Goal: Task Accomplishment & Management: Use online tool/utility

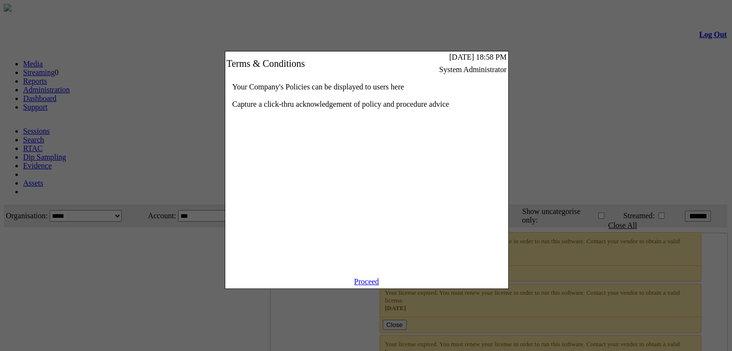
click at [367, 285] on link "Proceed" at bounding box center [366, 282] width 25 height 8
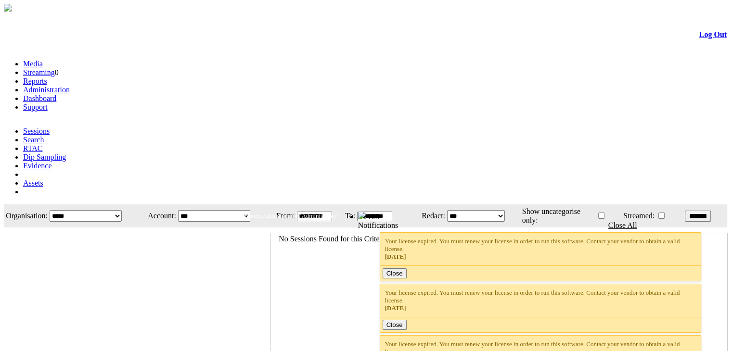
click at [70, 86] on link "Administration" at bounding box center [46, 90] width 47 height 8
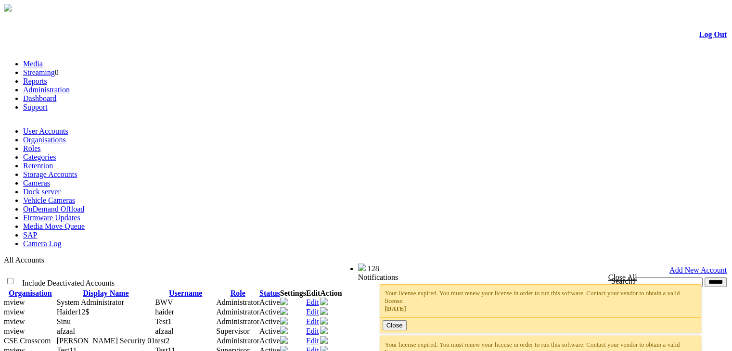
click at [50, 179] on link "Cameras" at bounding box center [36, 183] width 27 height 8
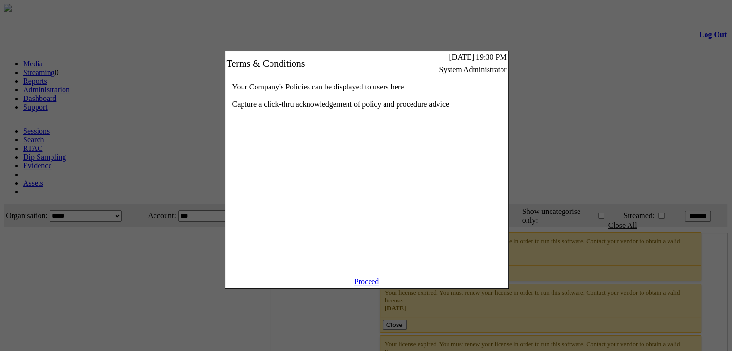
click at [361, 285] on link "Proceed" at bounding box center [366, 282] width 25 height 8
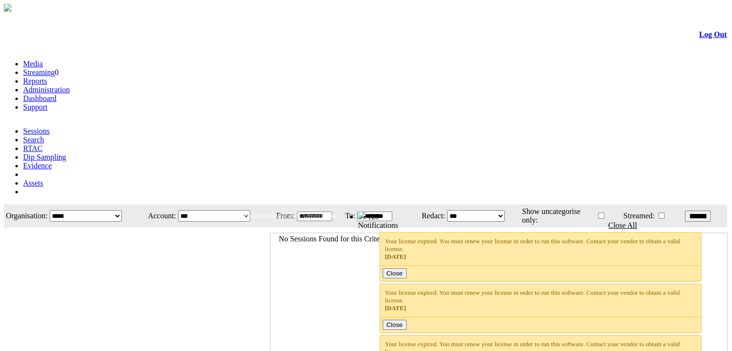
click at [70, 86] on link "Administration" at bounding box center [46, 90] width 47 height 8
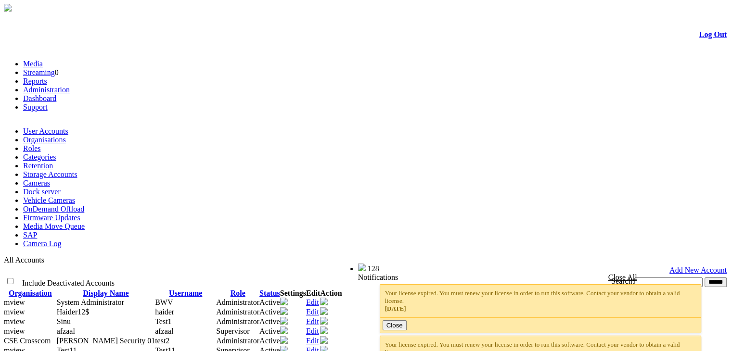
click at [50, 179] on link "Cameras" at bounding box center [36, 183] width 27 height 8
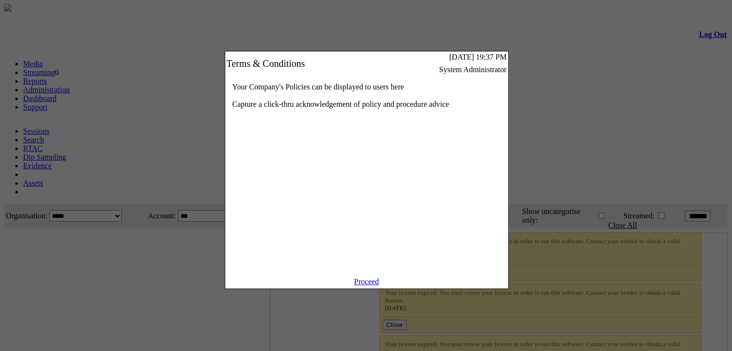
click at [361, 286] on link "Proceed" at bounding box center [366, 282] width 25 height 8
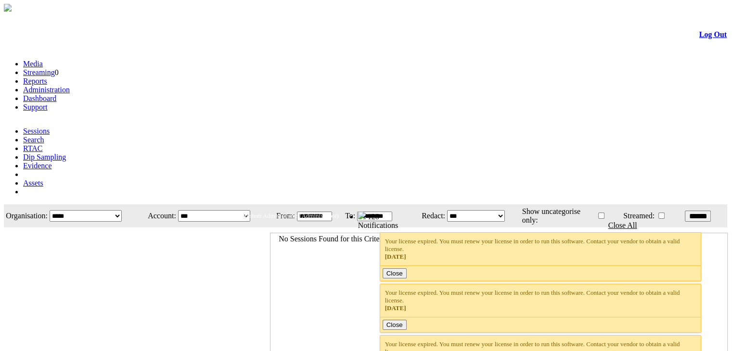
click at [70, 86] on link "Administration" at bounding box center [46, 90] width 47 height 8
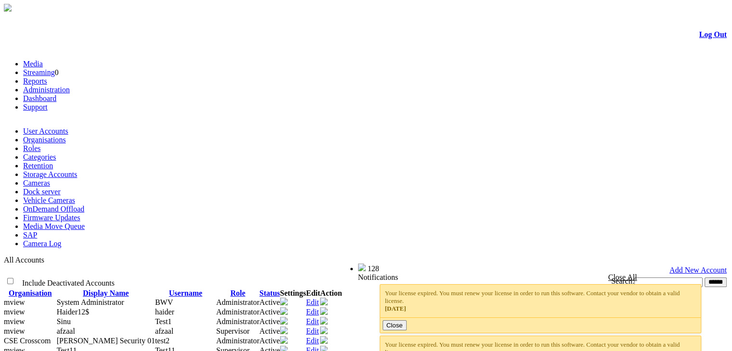
click at [50, 179] on link "Cameras" at bounding box center [36, 183] width 27 height 8
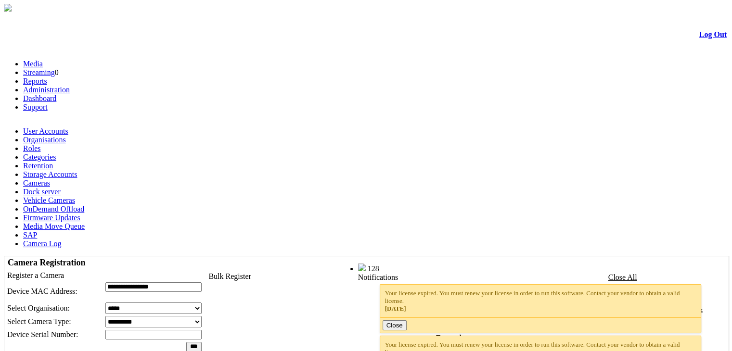
click at [442, 297] on div at bounding box center [442, 297] width 0 height 0
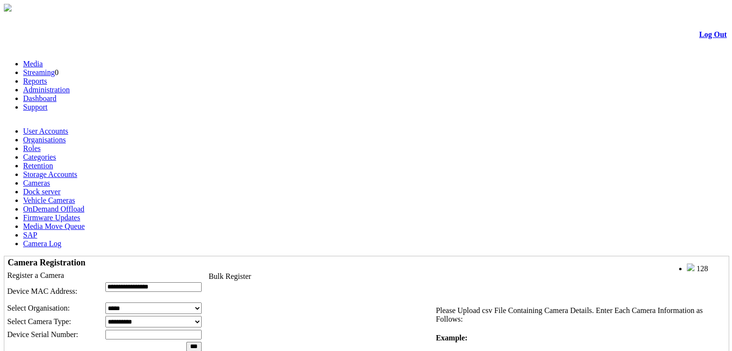
click at [442, 297] on div at bounding box center [442, 297] width 0 height 0
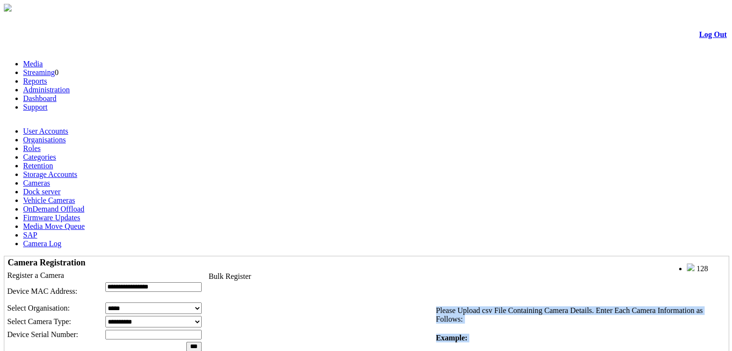
click at [442, 297] on div at bounding box center [442, 297] width 0 height 0
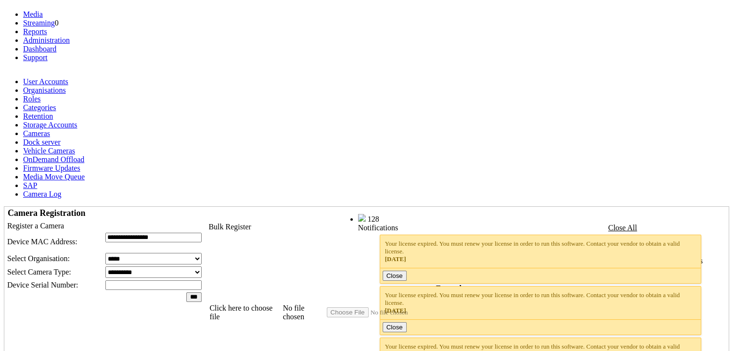
scroll to position [48, 0]
